Goal: Task Accomplishment & Management: Manage account settings

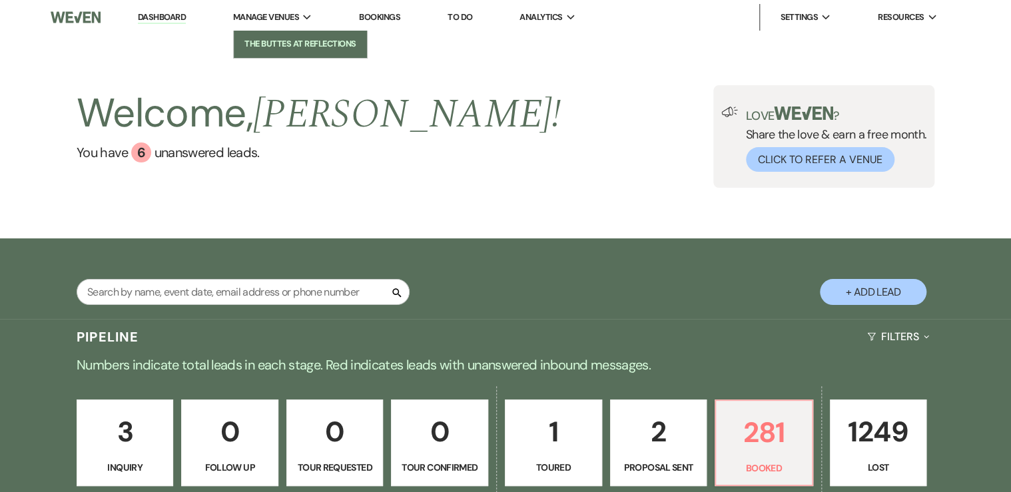
click at [264, 40] on li "The Buttes at Reflections" at bounding box center [300, 43] width 120 height 13
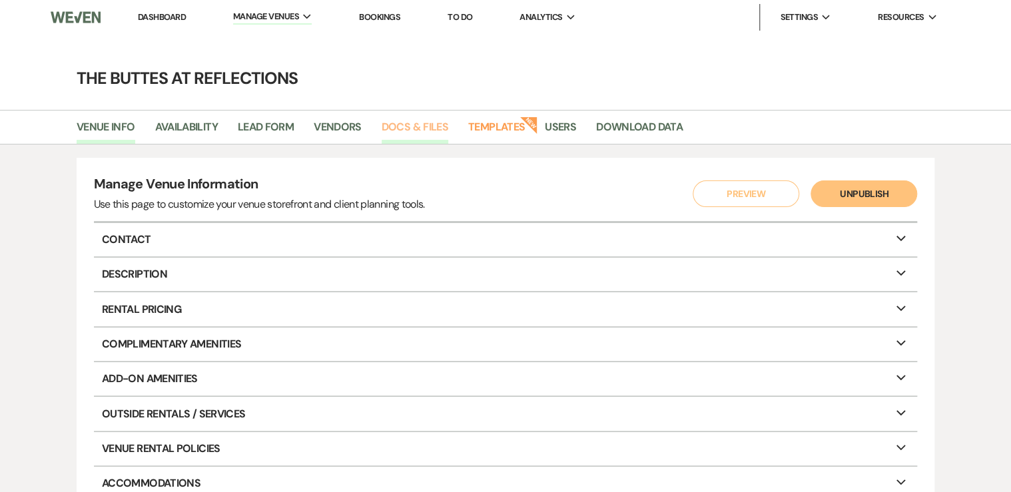
click at [399, 125] on link "Docs & Files" at bounding box center [415, 131] width 67 height 25
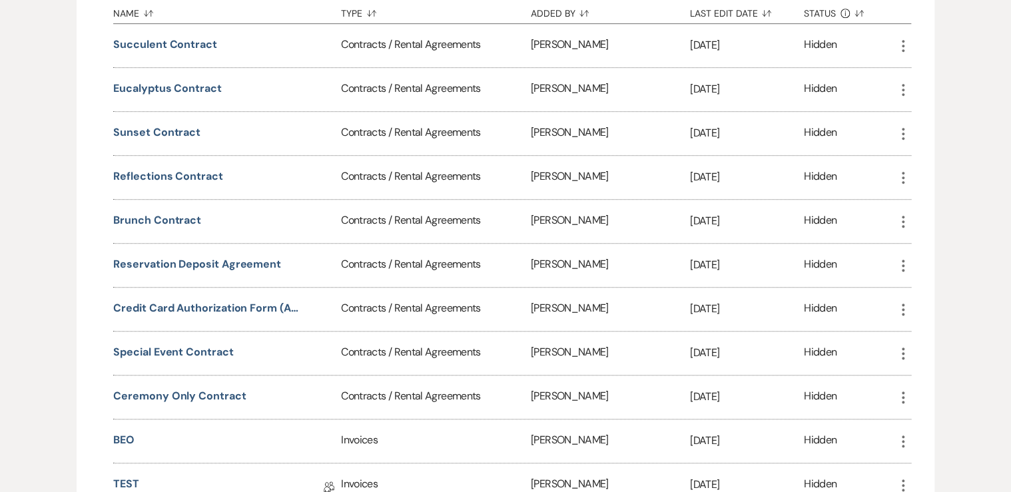
scroll to position [320, 0]
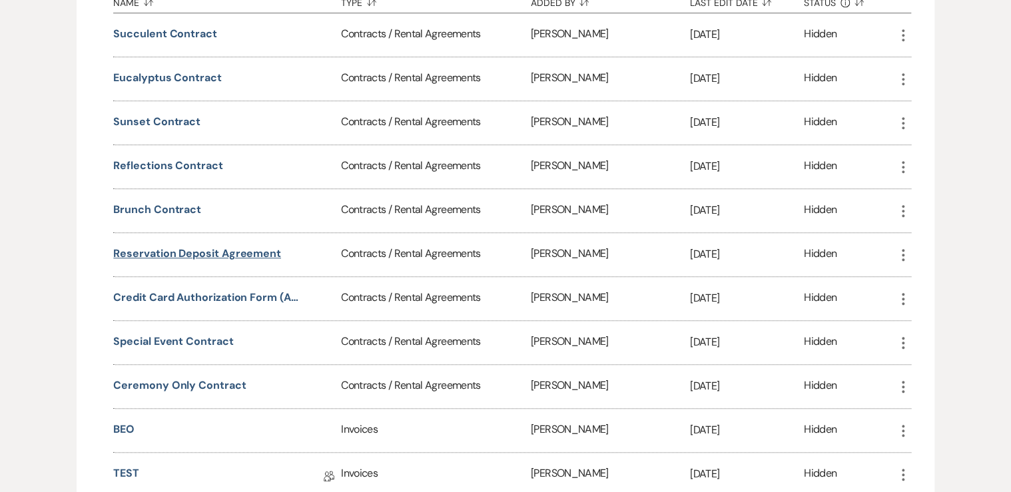
click at [163, 250] on button "Reservation Deposit Agreement" at bounding box center [197, 254] width 168 height 16
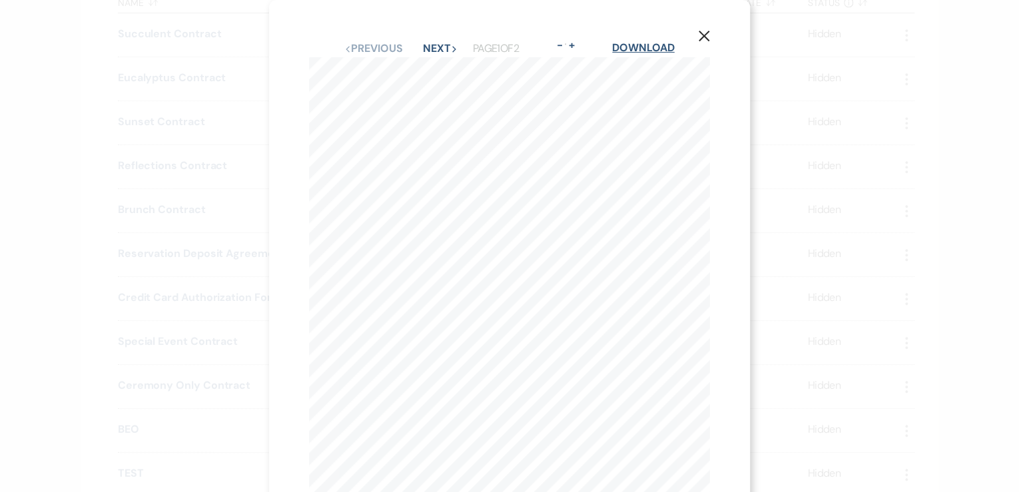
click at [655, 51] on link "Download" at bounding box center [643, 48] width 62 height 14
click at [151, 242] on div "X Previous Previous Next Next Page 1 of 2 - Zoom + Download 1 The Buttes at Ref…" at bounding box center [509, 246] width 1019 height 492
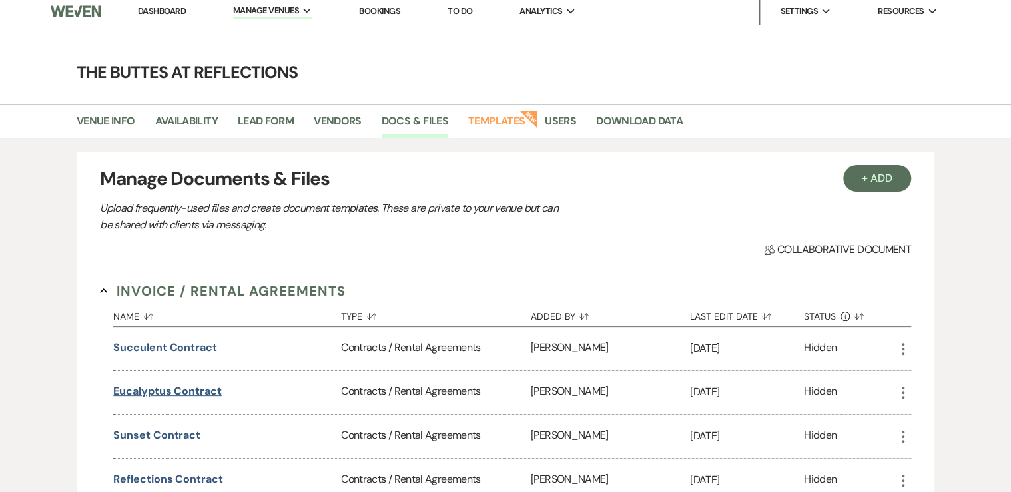
scroll to position [0, 0]
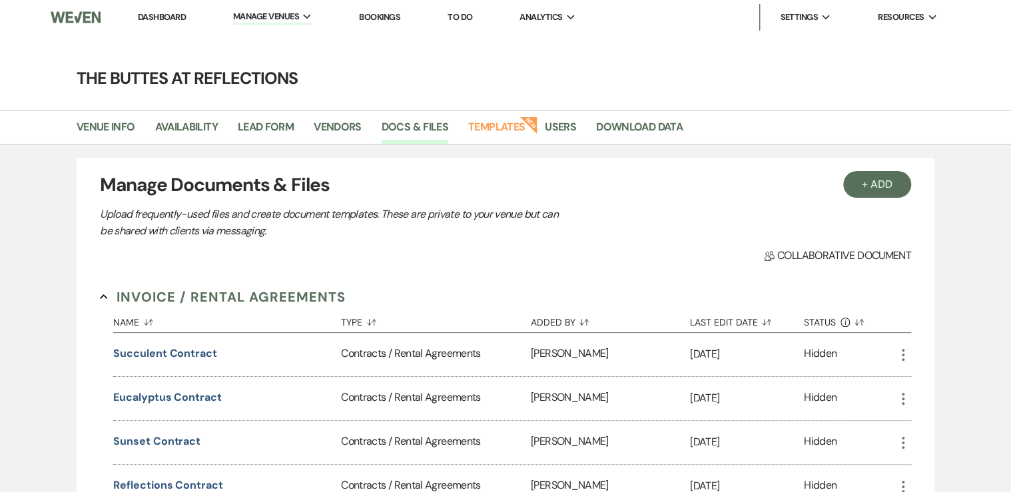
click at [166, 17] on link "Dashboard" at bounding box center [162, 16] width 48 height 11
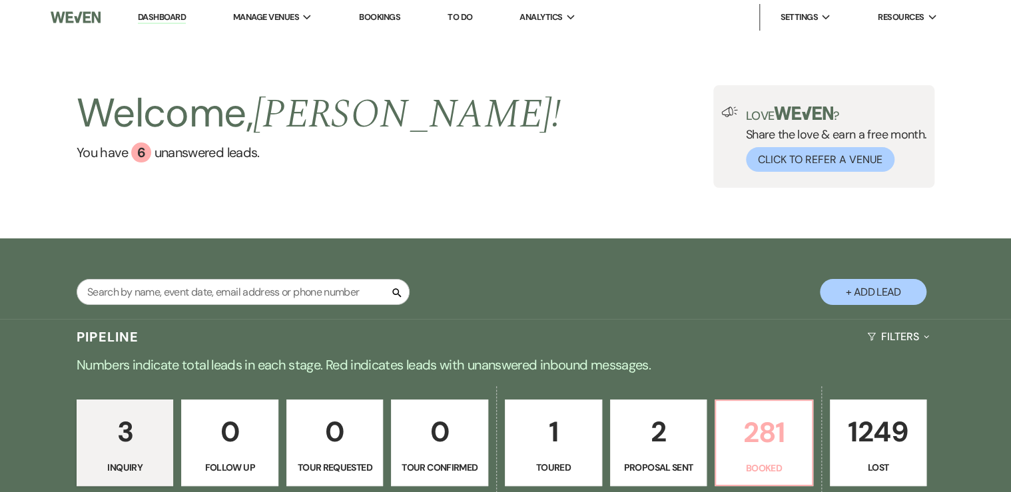
click at [773, 436] on p "281" at bounding box center [764, 432] width 80 height 45
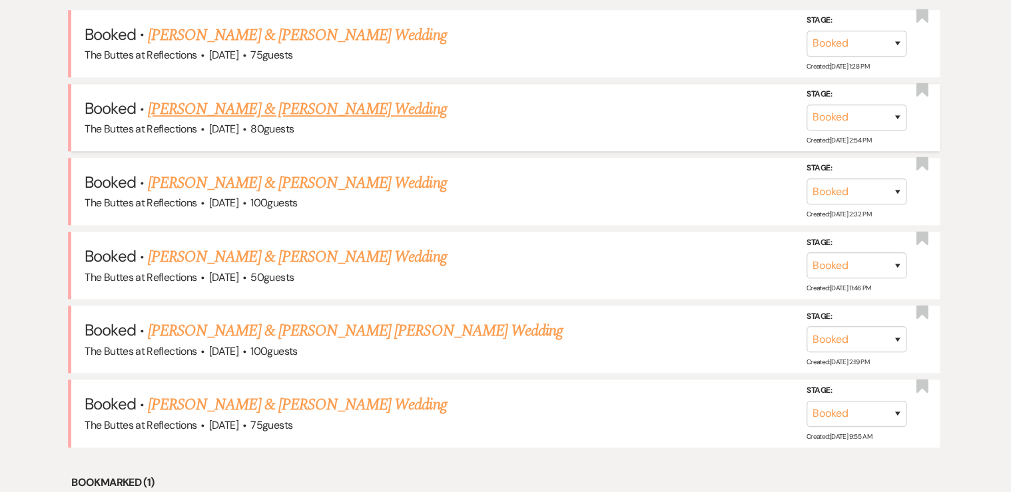
scroll to position [586, 0]
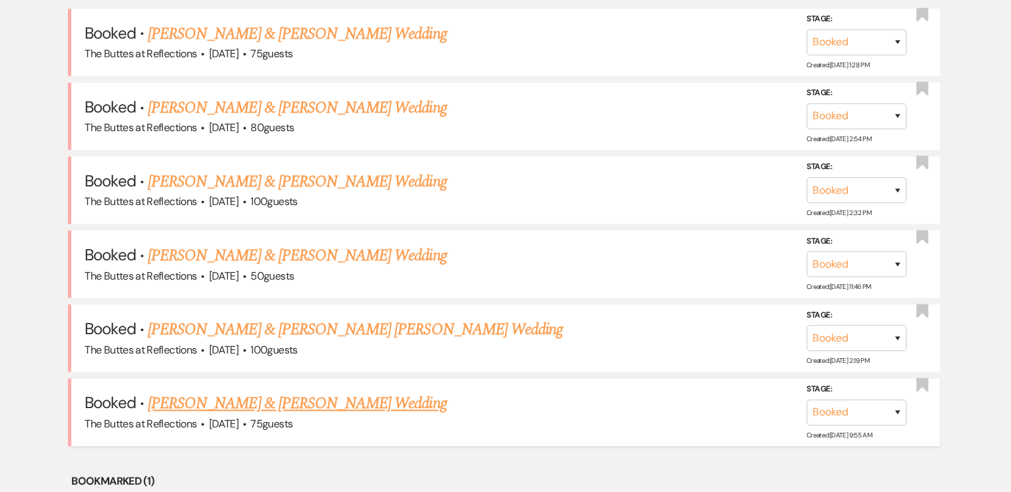
click at [270, 400] on link "[PERSON_NAME] & [PERSON_NAME] Wedding" at bounding box center [297, 404] width 298 height 24
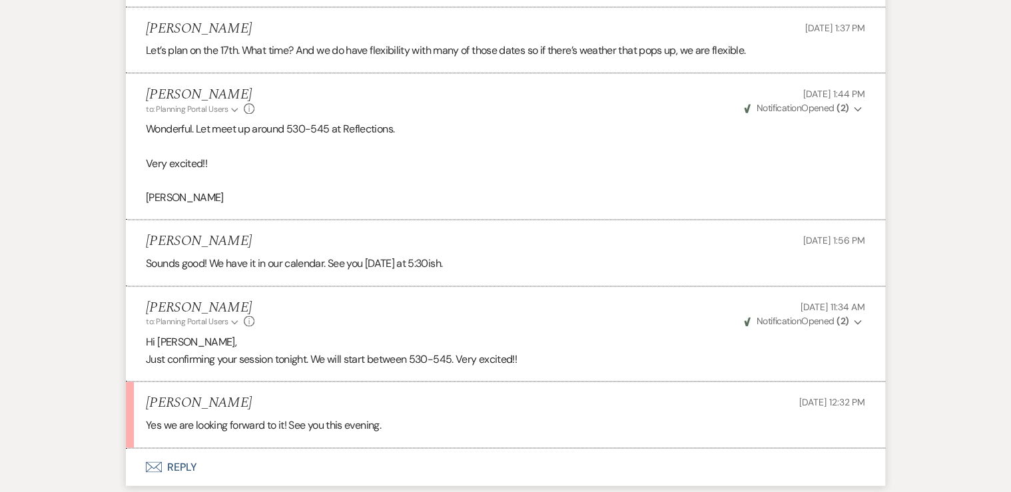
scroll to position [3358, 0]
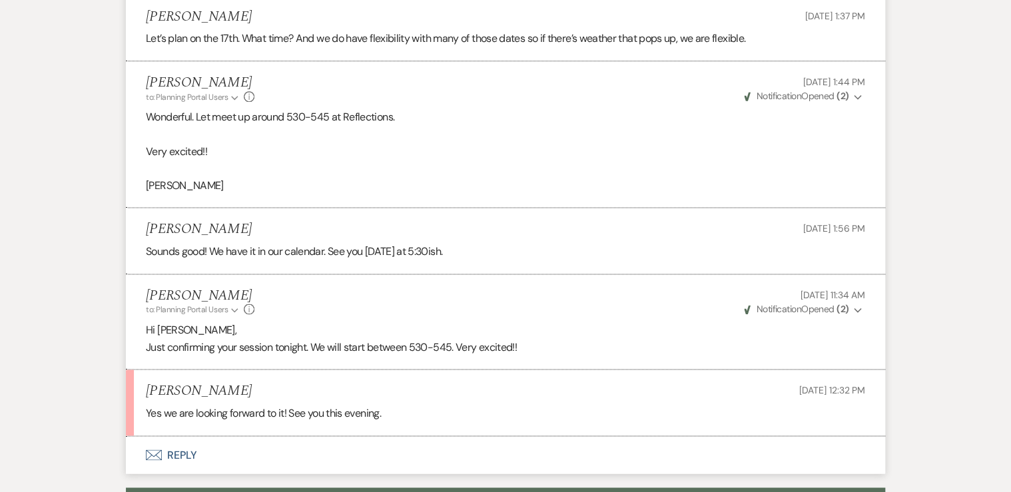
click at [178, 445] on button "Envelope Reply" at bounding box center [505, 454] width 759 height 37
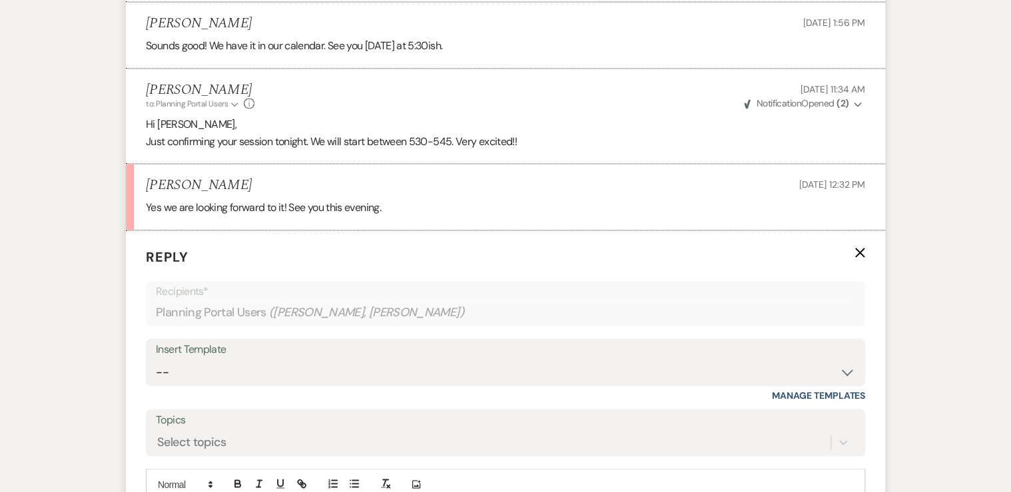
scroll to position [3741, 0]
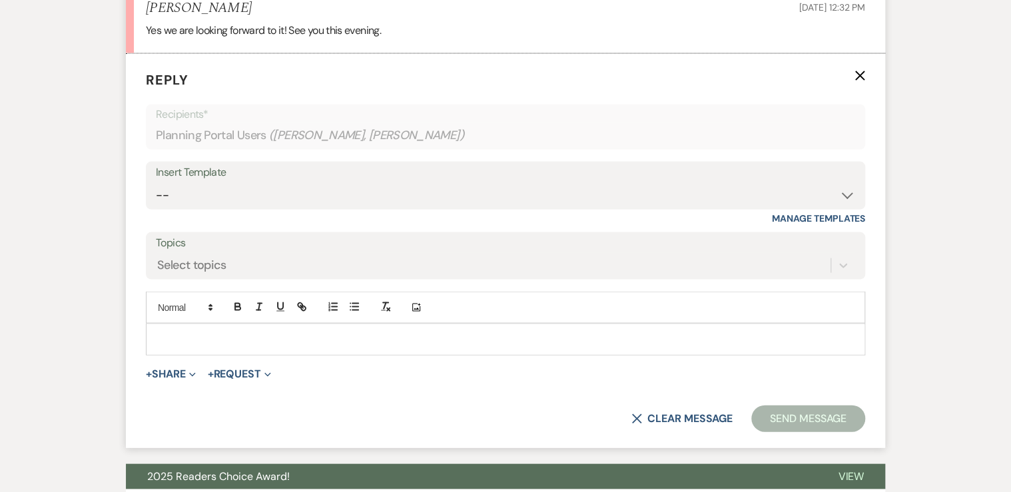
click at [186, 332] on p at bounding box center [505, 339] width 698 height 15
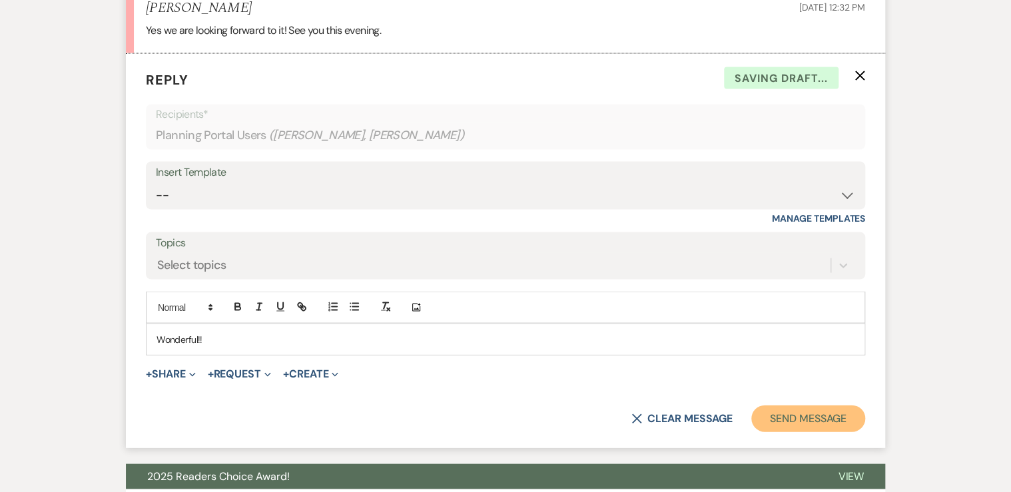
click at [800, 413] on button "Send Message" at bounding box center [808, 418] width 114 height 27
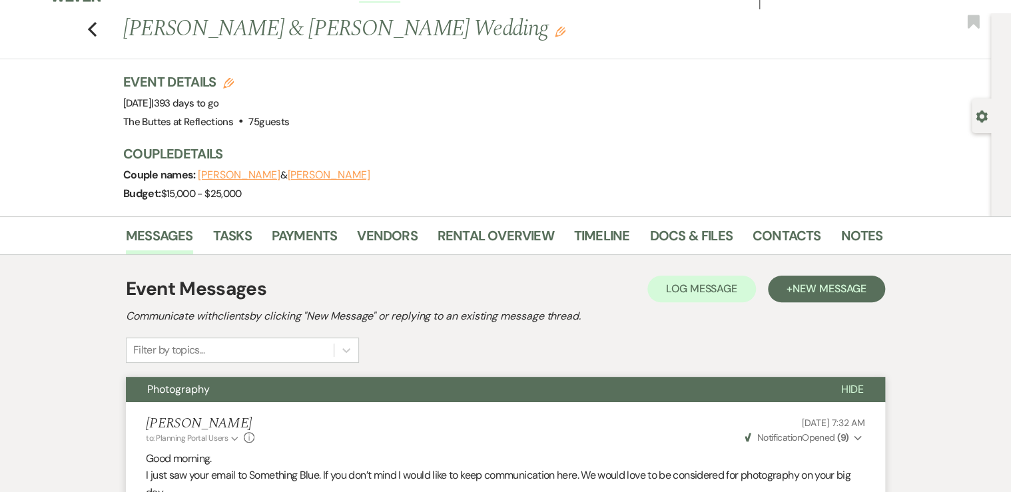
scroll to position [0, 0]
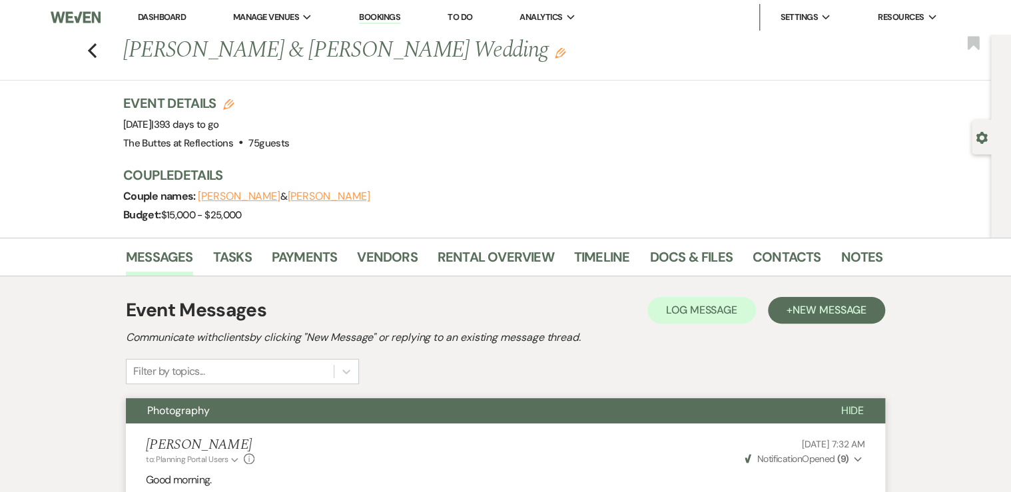
click at [151, 17] on link "Dashboard" at bounding box center [162, 16] width 48 height 11
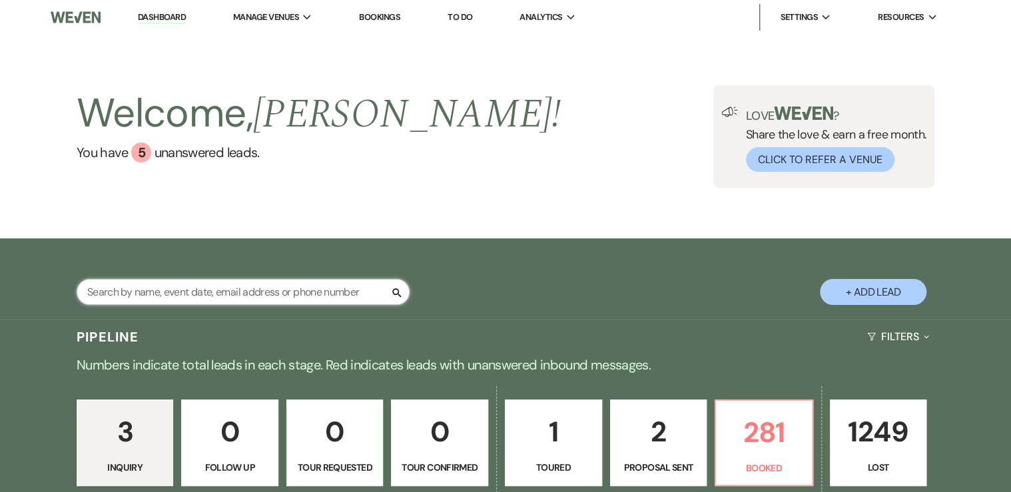
click at [178, 297] on input "text" at bounding box center [243, 292] width 333 height 26
type input "park"
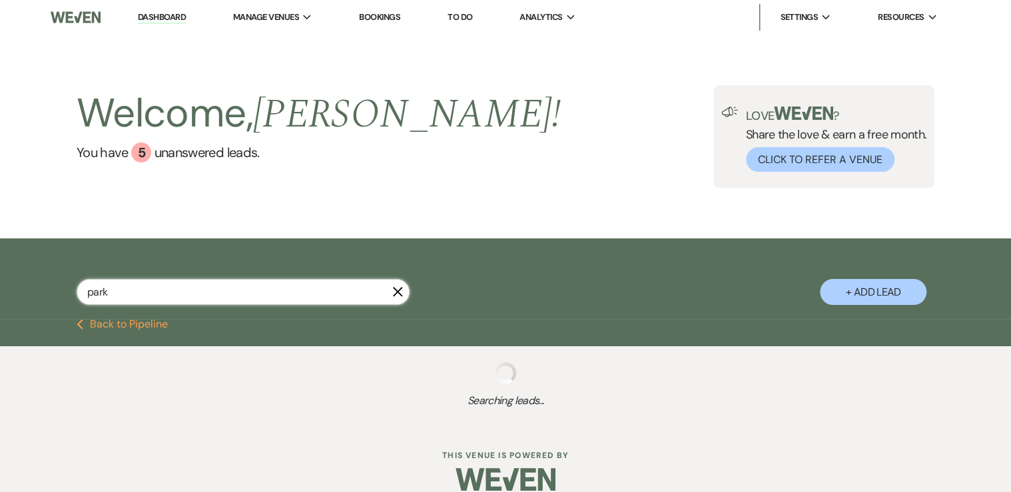
select select "8"
select select "5"
select select "8"
select select "5"
select select "8"
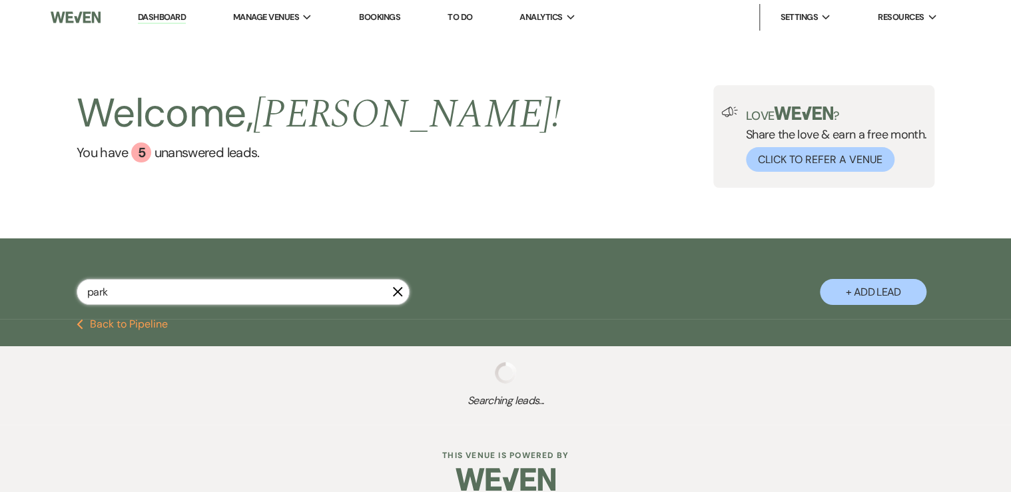
select select "6"
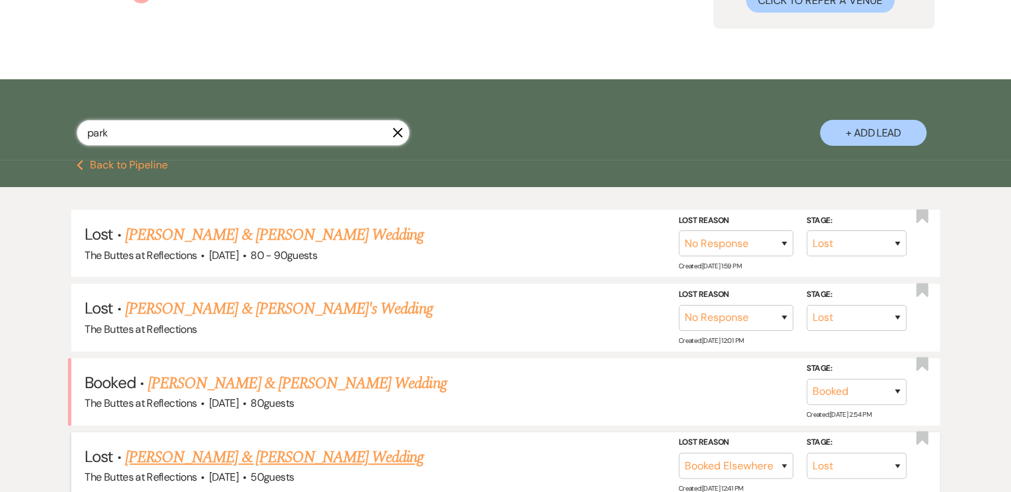
scroll to position [160, 0]
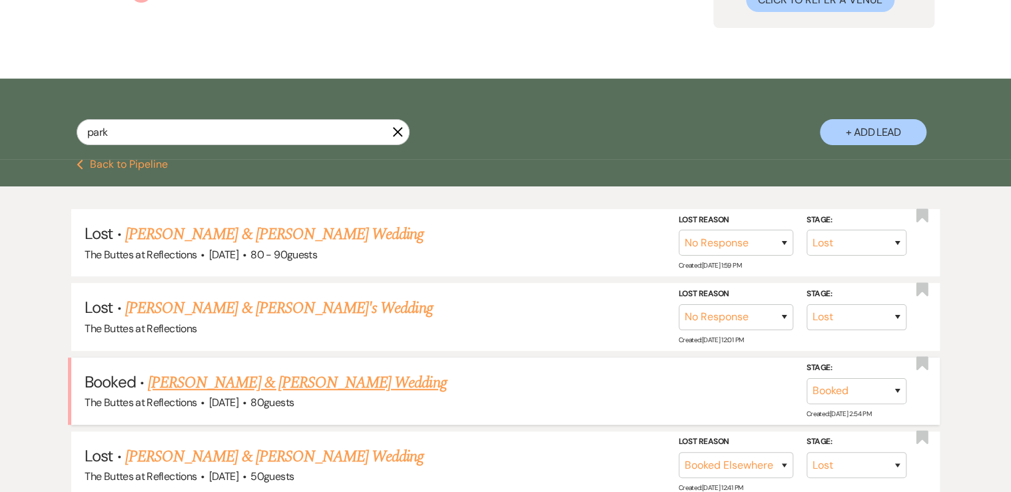
click at [206, 383] on link "[PERSON_NAME] & [PERSON_NAME] Wedding" at bounding box center [297, 383] width 298 height 24
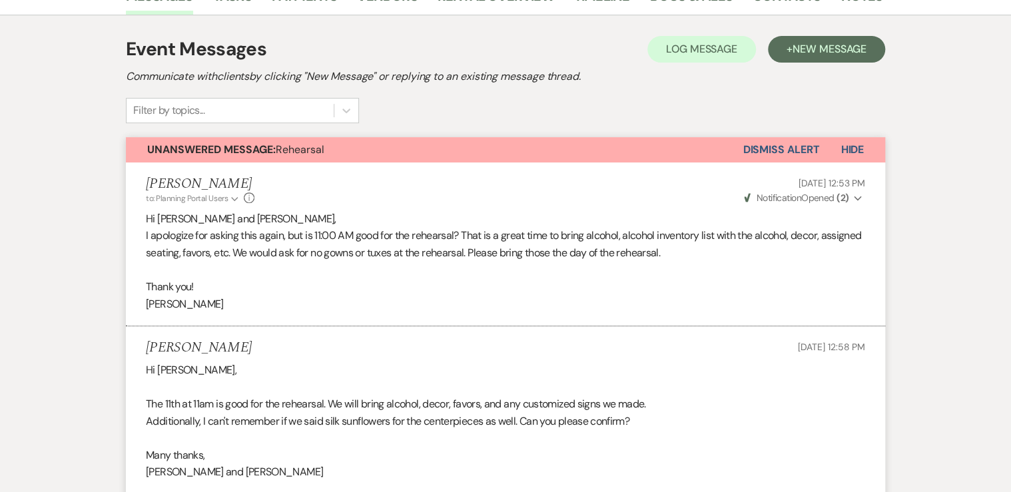
scroll to position [107, 0]
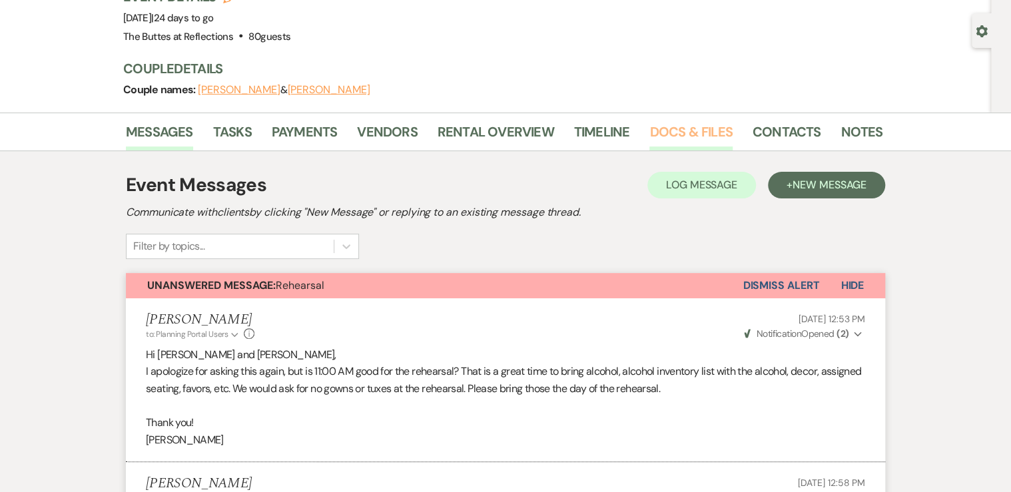
click at [693, 133] on link "Docs & Files" at bounding box center [690, 135] width 83 height 29
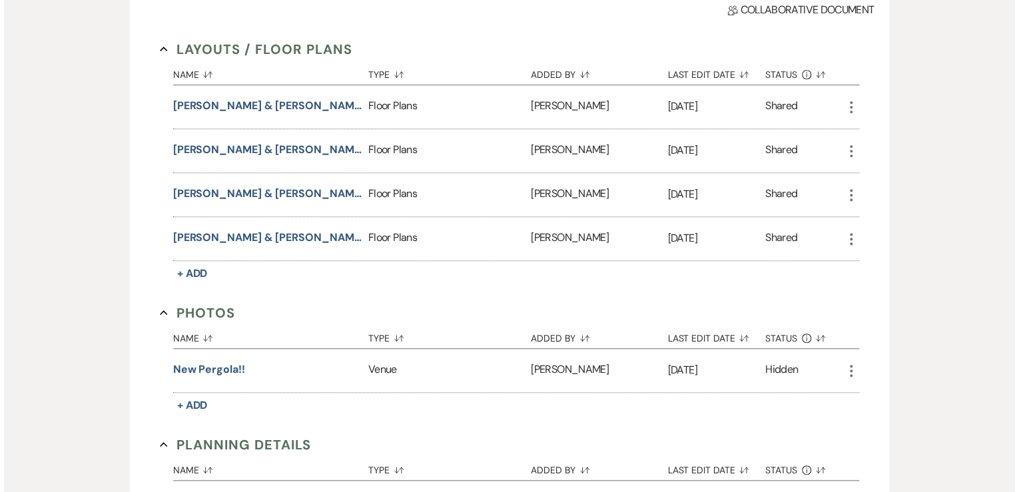
scroll to position [373, 0]
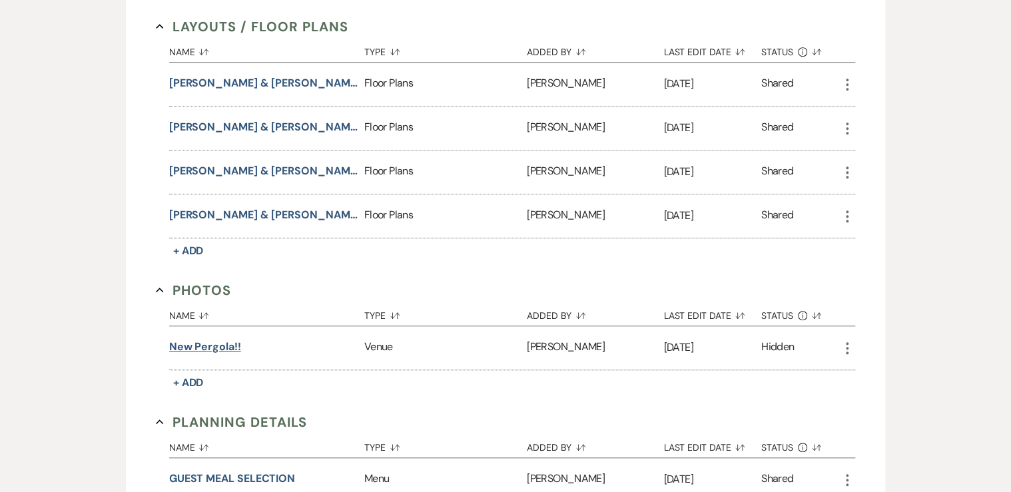
click at [219, 344] on button "New Pergola!!" at bounding box center [205, 347] width 72 height 16
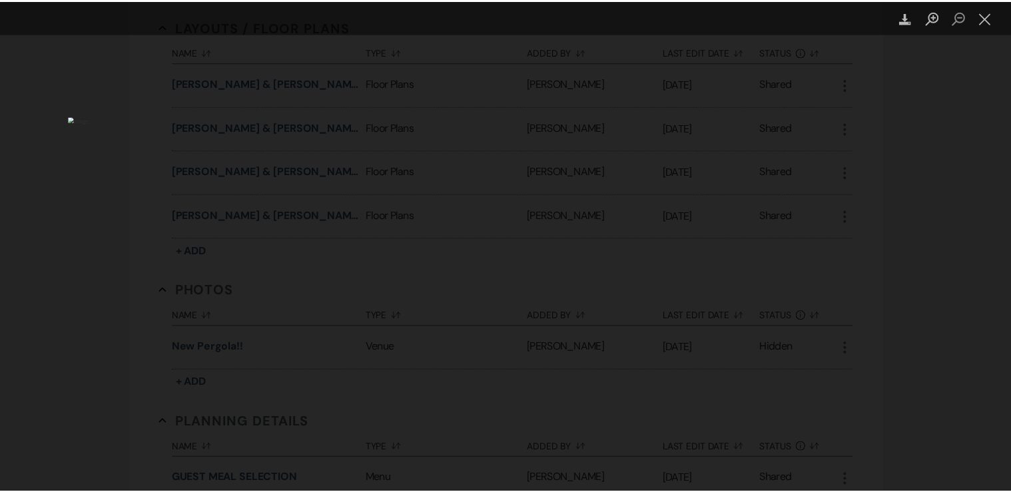
scroll to position [160, 0]
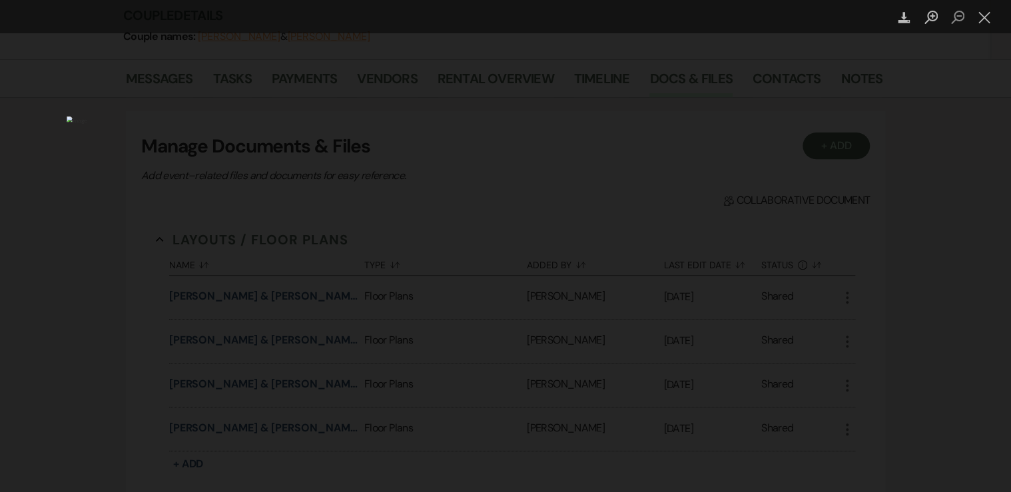
select select "8"
select select "5"
select select "8"
select select "5"
select select "8"
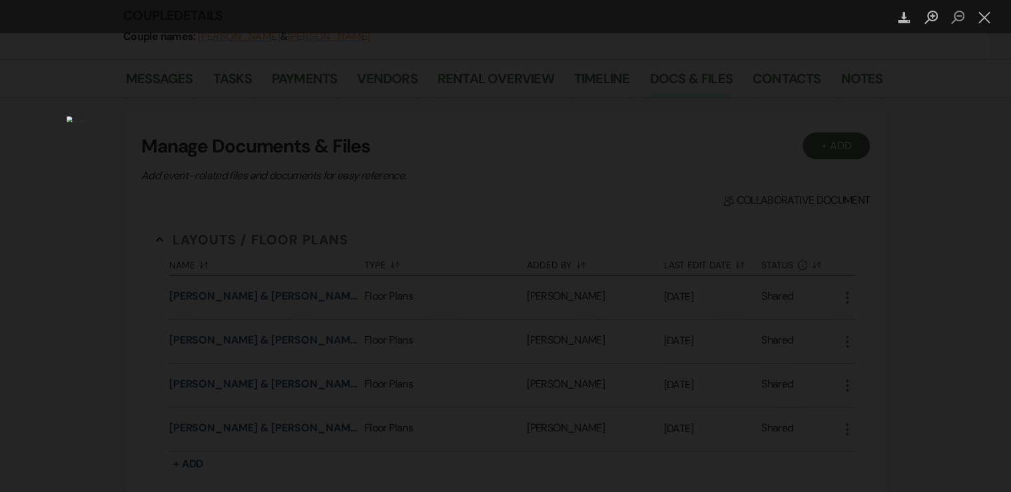
select select "6"
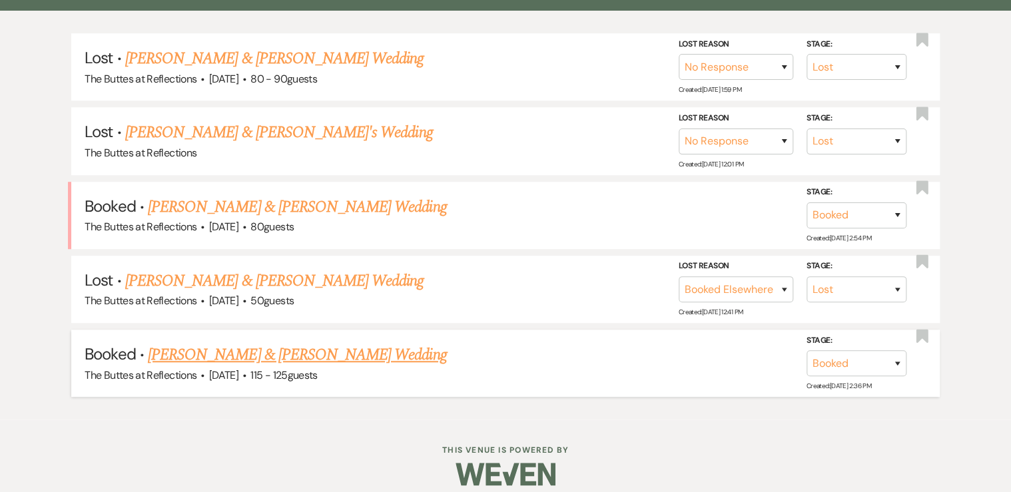
scroll to position [345, 0]
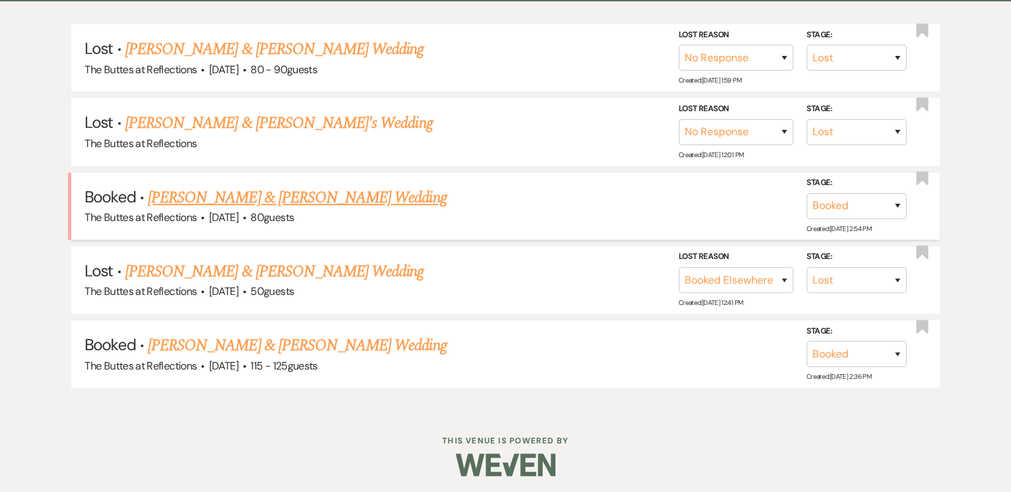
click at [216, 192] on link "[PERSON_NAME] & [PERSON_NAME] Wedding" at bounding box center [297, 198] width 298 height 24
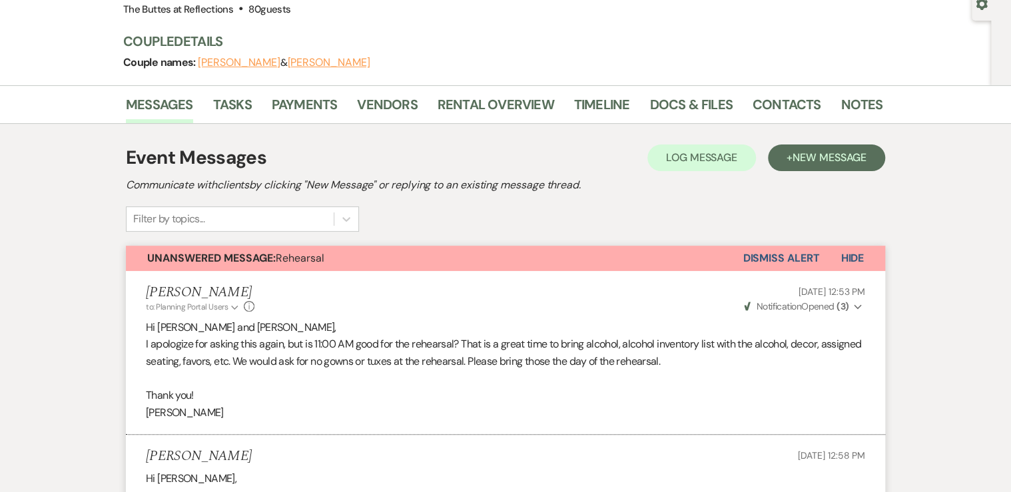
scroll to position [132, 0]
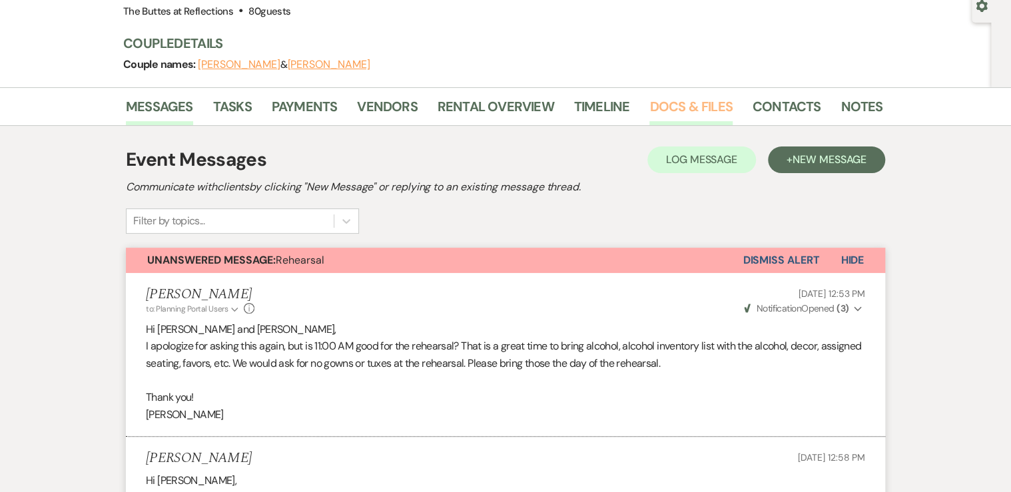
click at [689, 108] on link "Docs & Files" at bounding box center [690, 110] width 83 height 29
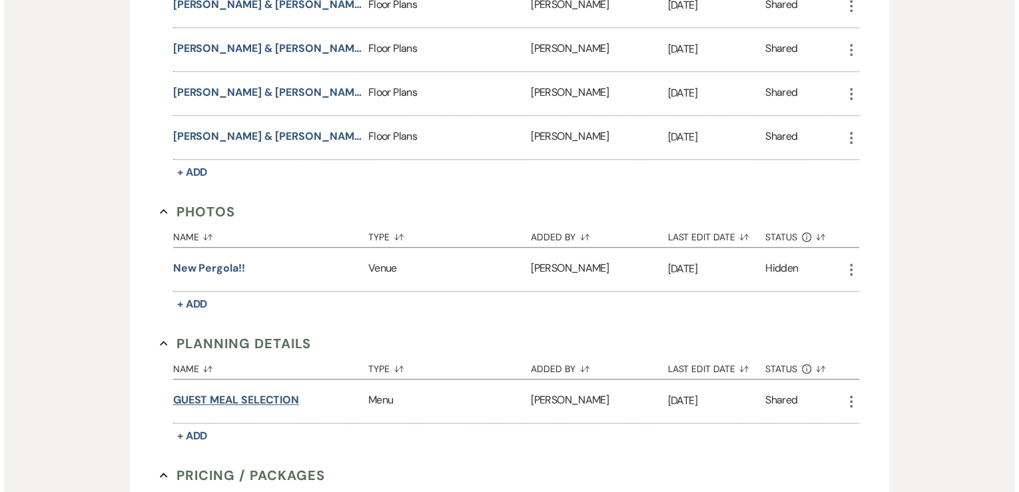
scroll to position [505, 0]
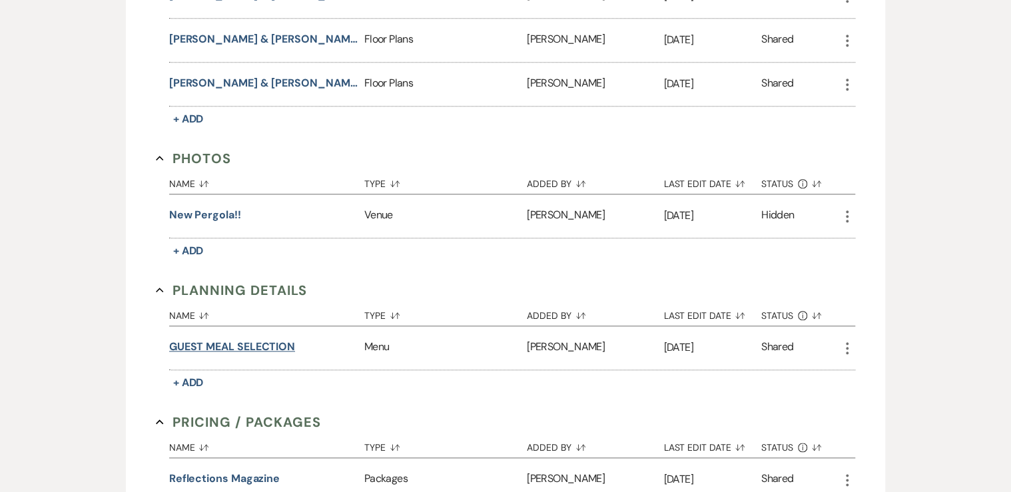
click at [213, 341] on button "GUEST MEAL SELECTION" at bounding box center [232, 347] width 126 height 16
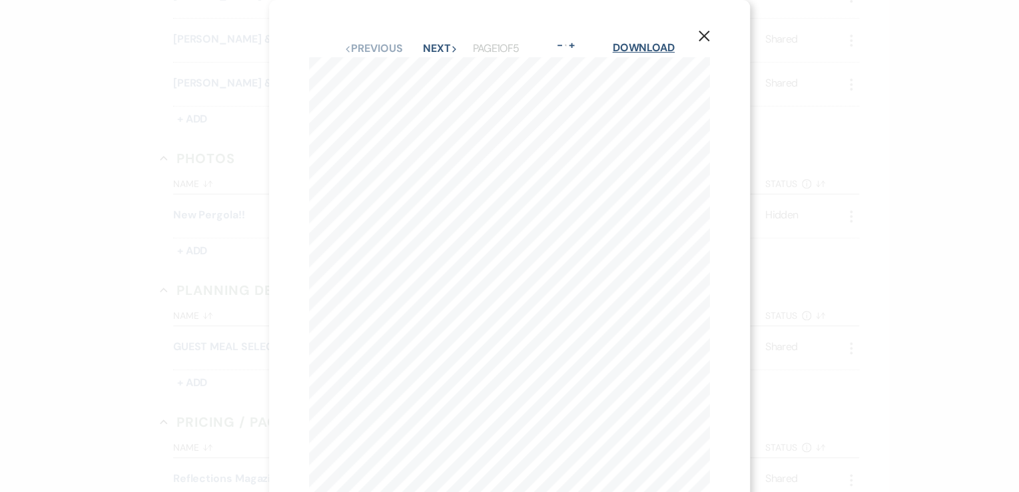
click at [646, 45] on link "Download" at bounding box center [643, 48] width 62 height 14
